Goal: Navigation & Orientation: Find specific page/section

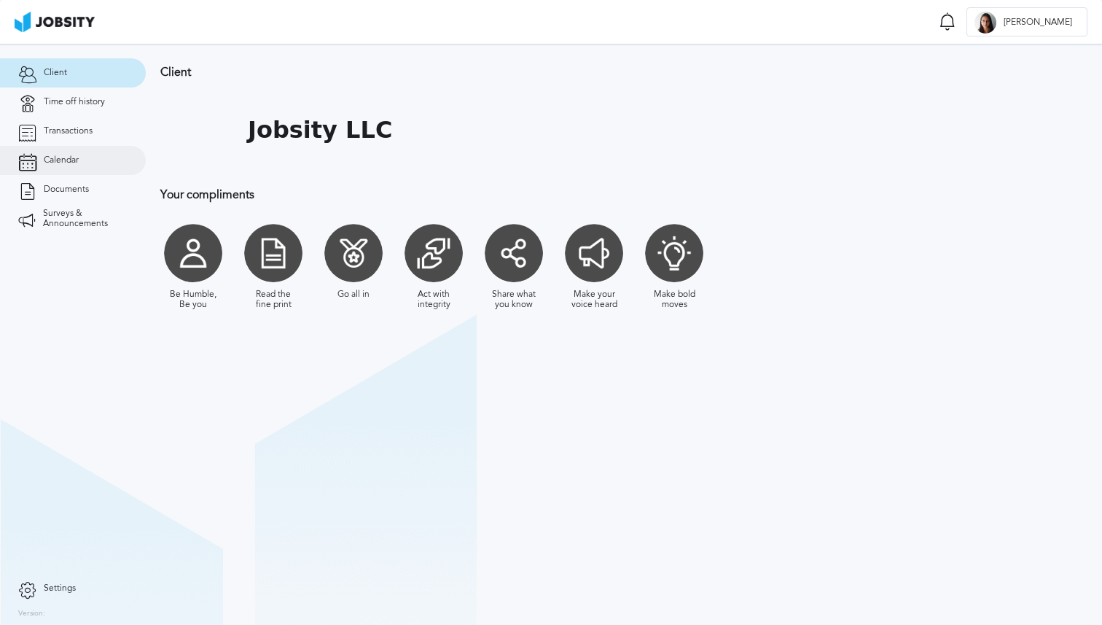
click at [87, 154] on link "Calendar" at bounding box center [73, 160] width 146 height 29
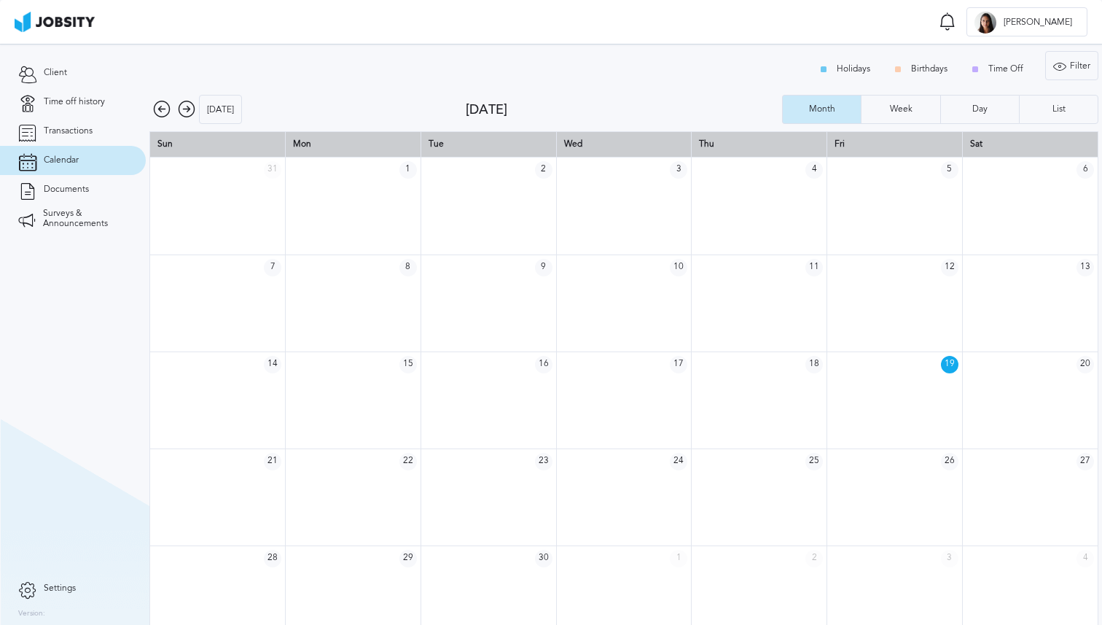
click at [185, 110] on icon at bounding box center [186, 109] width 17 height 17
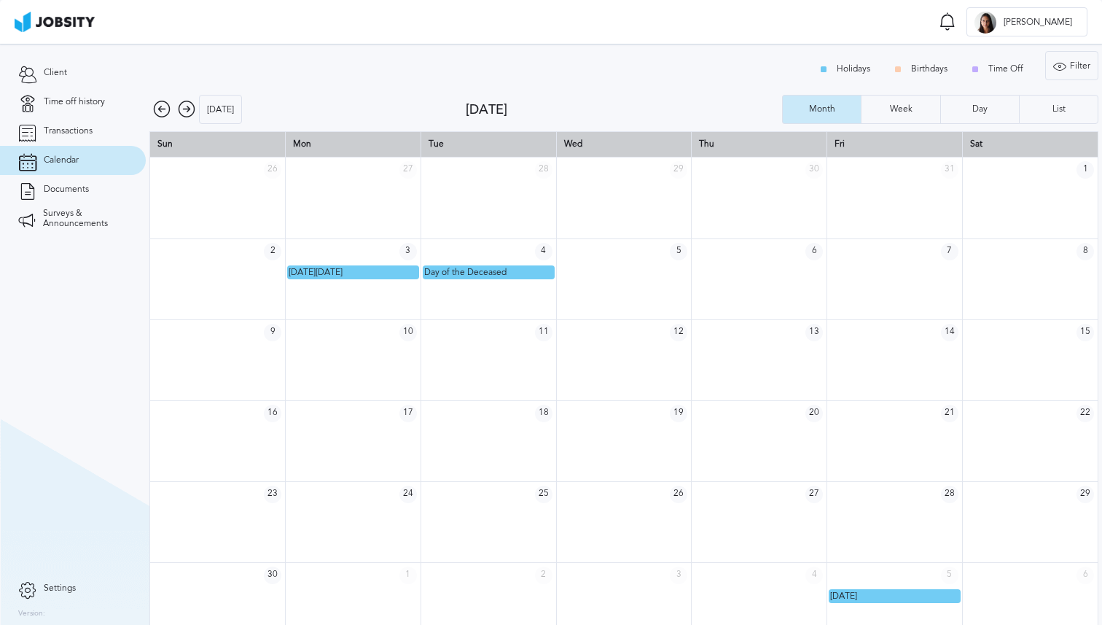
click at [185, 110] on icon at bounding box center [186, 109] width 17 height 17
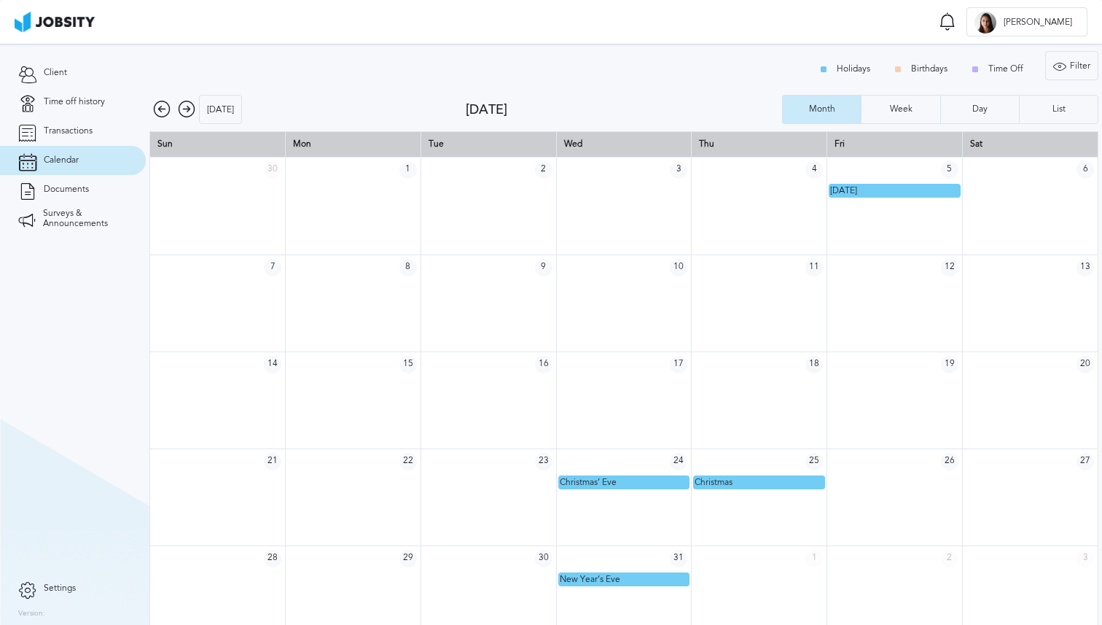
click at [185, 110] on icon at bounding box center [186, 109] width 17 height 17
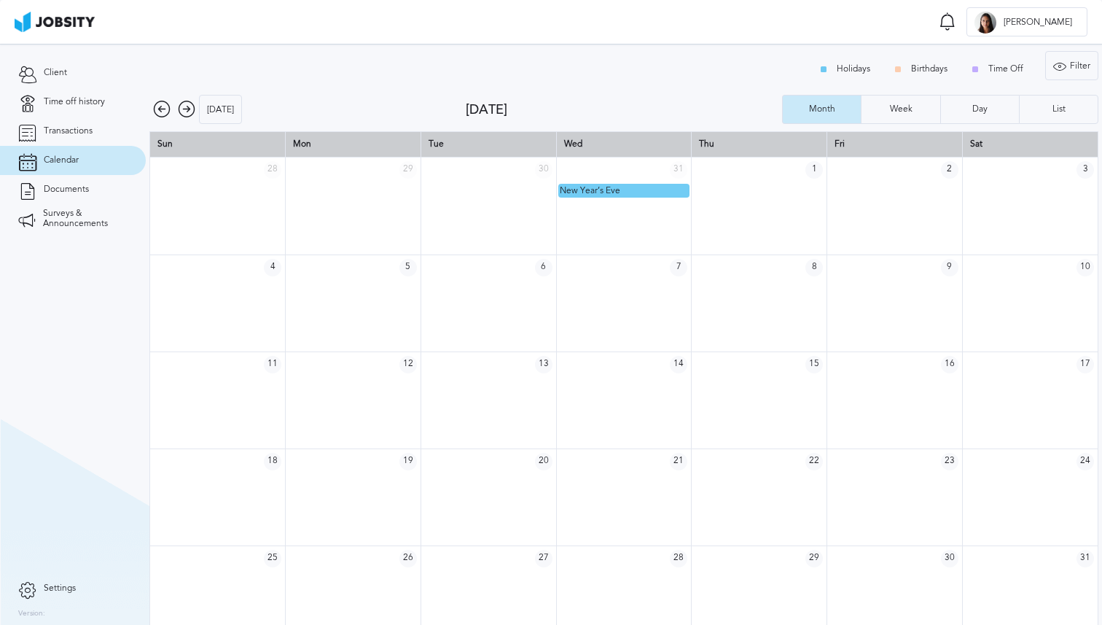
click at [185, 110] on icon at bounding box center [186, 109] width 17 height 17
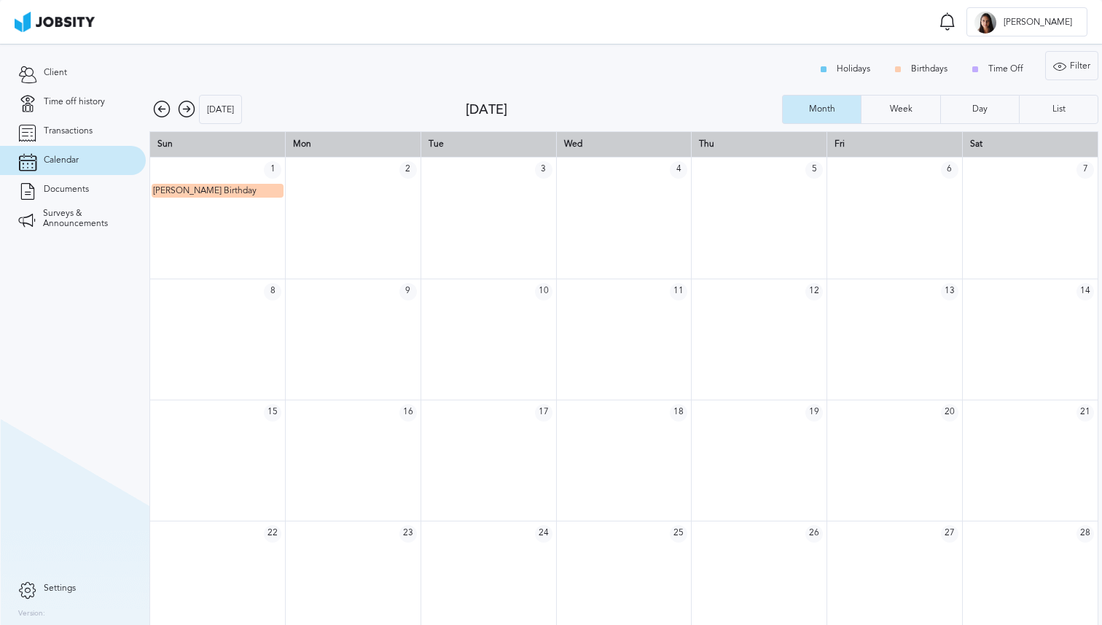
click at [160, 104] on icon at bounding box center [161, 109] width 17 height 17
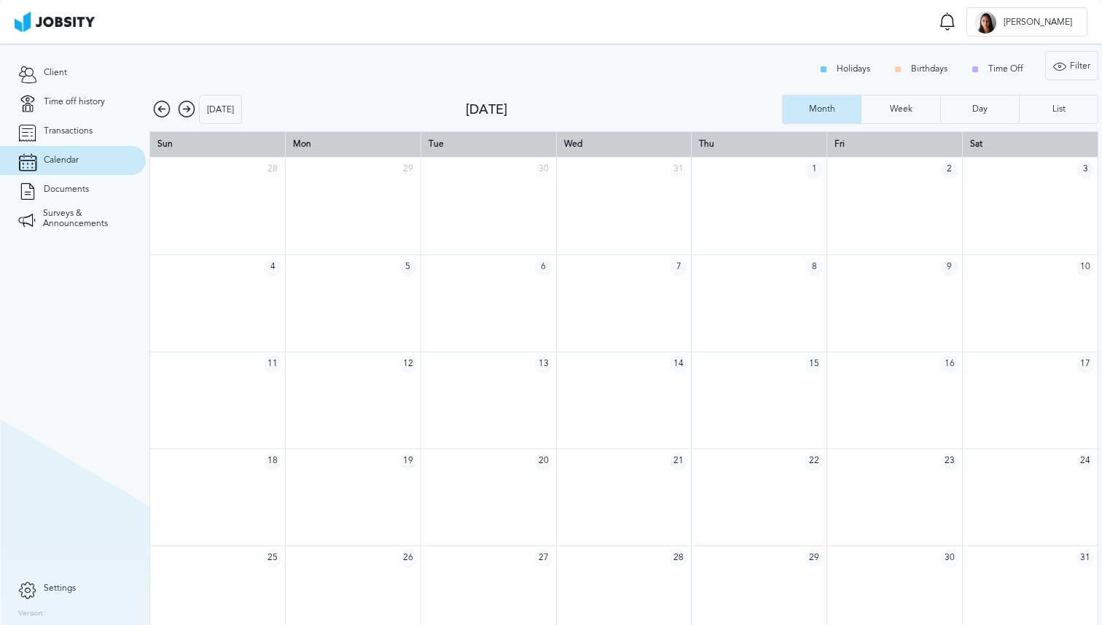
click at [160, 104] on icon at bounding box center [161, 109] width 17 height 17
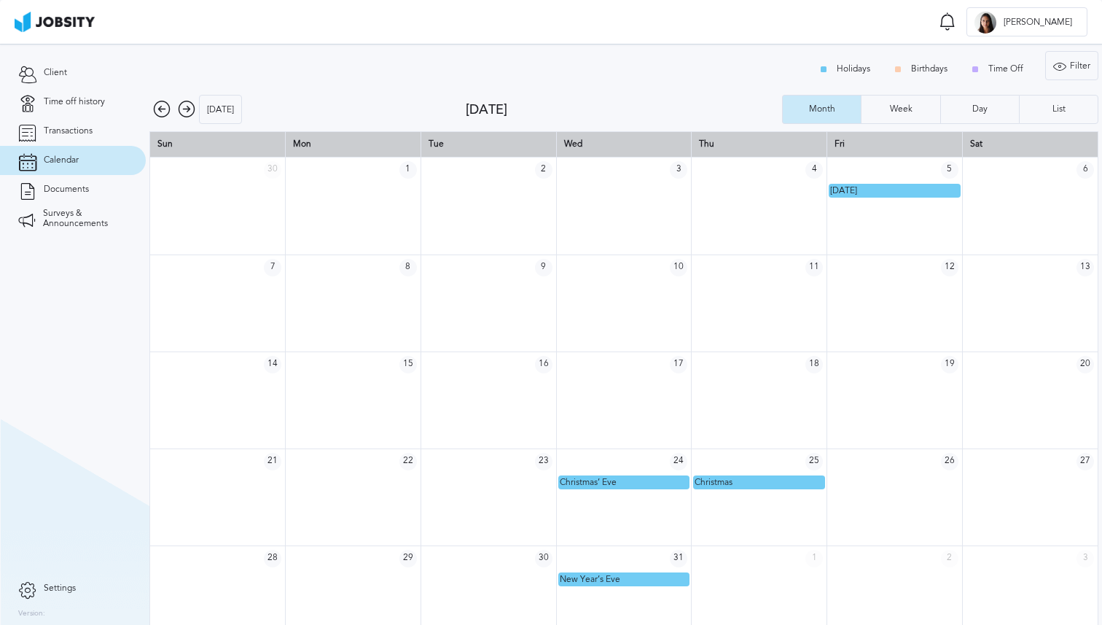
click at [155, 102] on icon at bounding box center [161, 109] width 17 height 17
